Goal: Complete application form

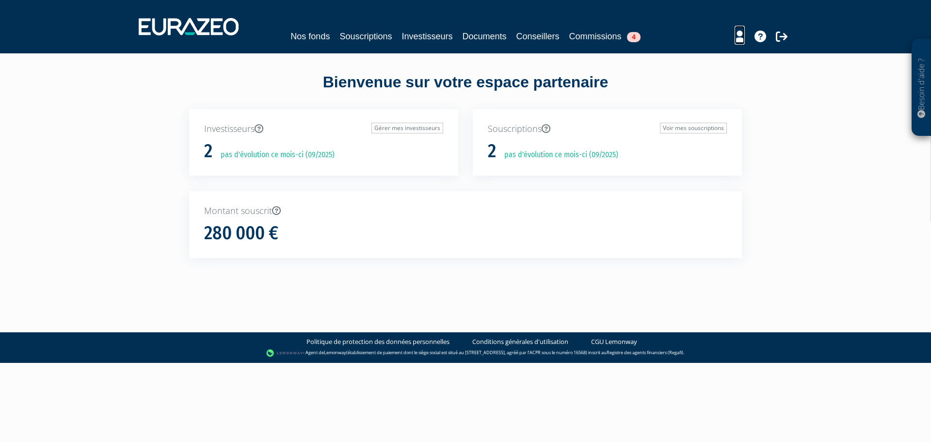
click at [739, 33] on icon at bounding box center [740, 37] width 10 height 12
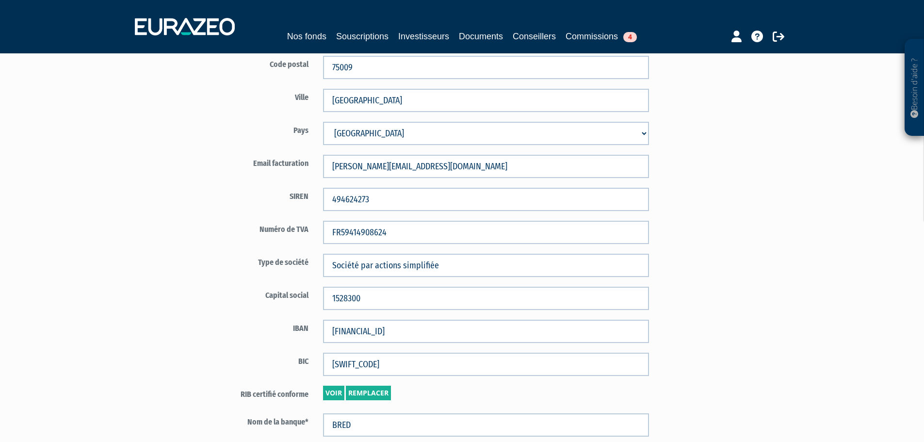
scroll to position [437, 0]
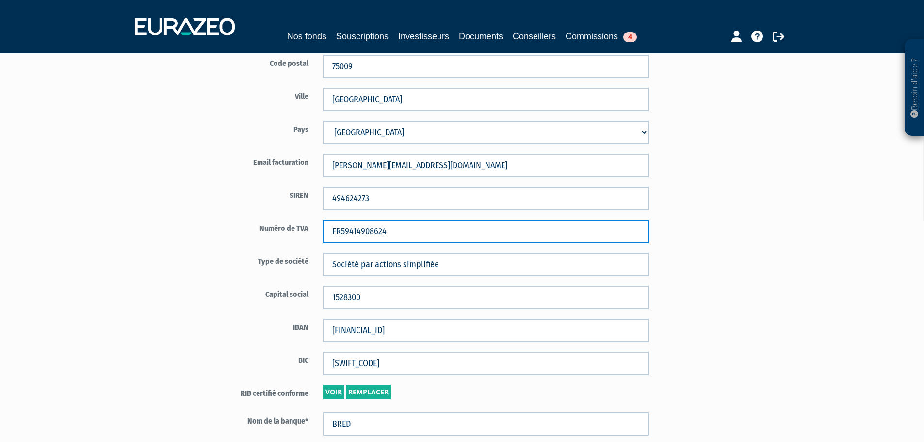
click at [407, 234] on input "FR59414908624" at bounding box center [486, 231] width 326 height 23
drag, startPoint x: 315, startPoint y: 225, endPoint x: 287, endPoint y: 225, distance: 28.1
click at [287, 225] on div "Numéro de TVA FR59414908624" at bounding box center [430, 231] width 454 height 23
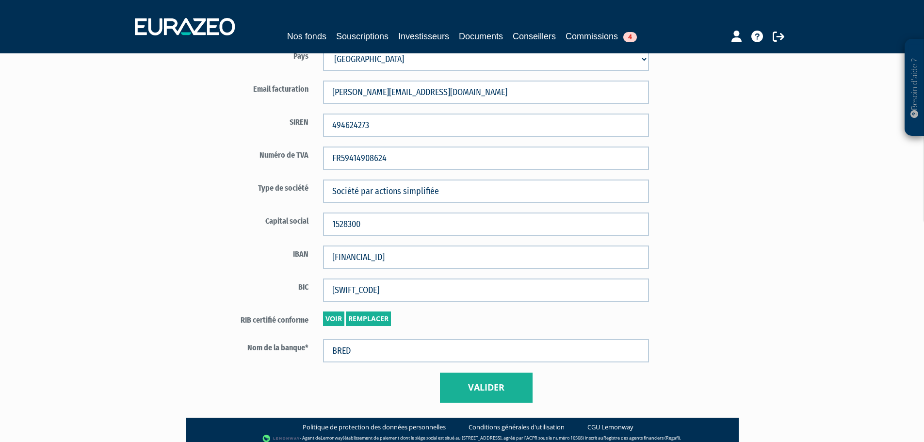
scroll to position [534, 0]
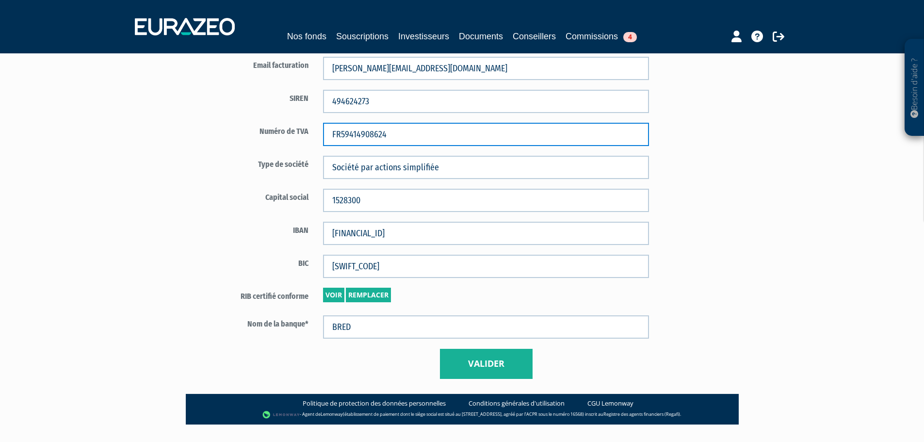
drag, startPoint x: 410, startPoint y: 134, endPoint x: 404, endPoint y: 135, distance: 6.4
click at [410, 133] on input "FR59414908624" at bounding box center [486, 134] width 326 height 23
paste input "FR05494624273"
click at [333, 134] on input "FR05494624273" at bounding box center [486, 134] width 326 height 23
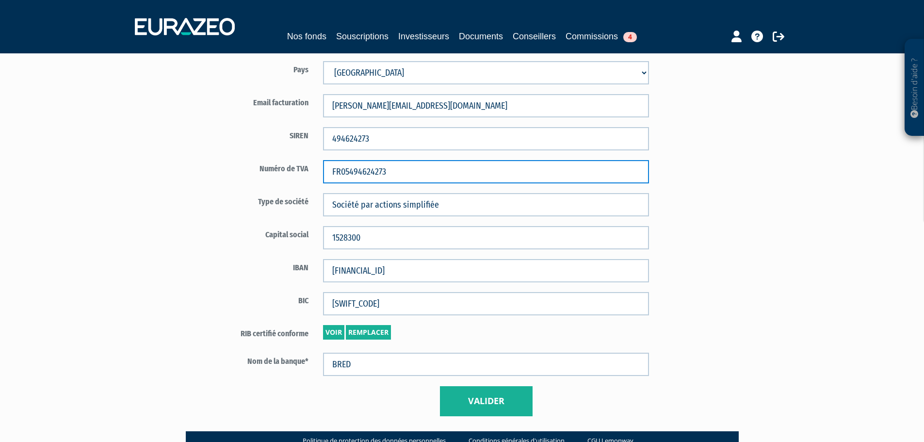
scroll to position [485, 0]
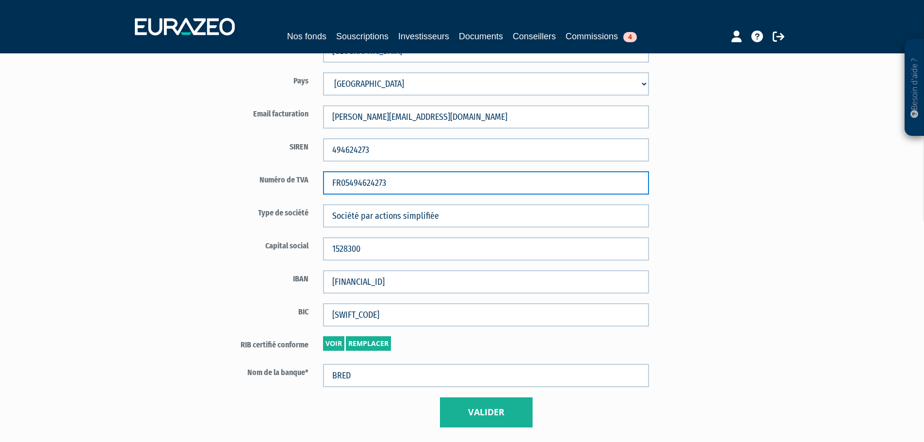
type input "FR05494624273"
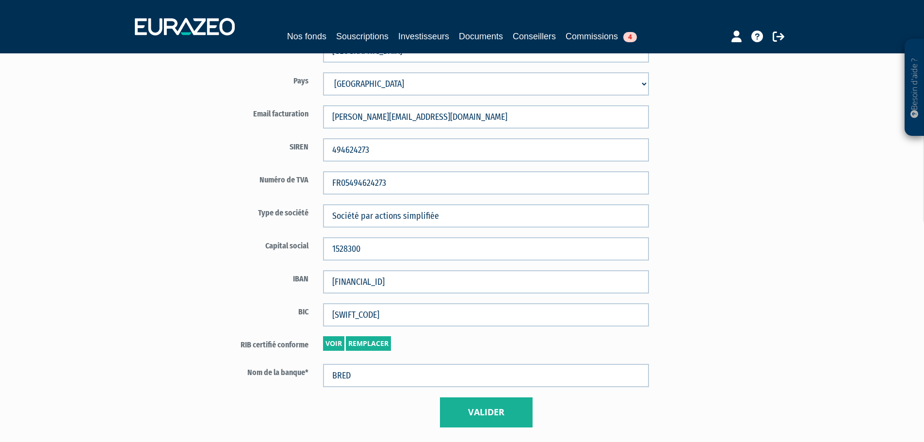
click at [498, 412] on button "Valider" at bounding box center [486, 412] width 93 height 30
